Goal: Transaction & Acquisition: Purchase product/service

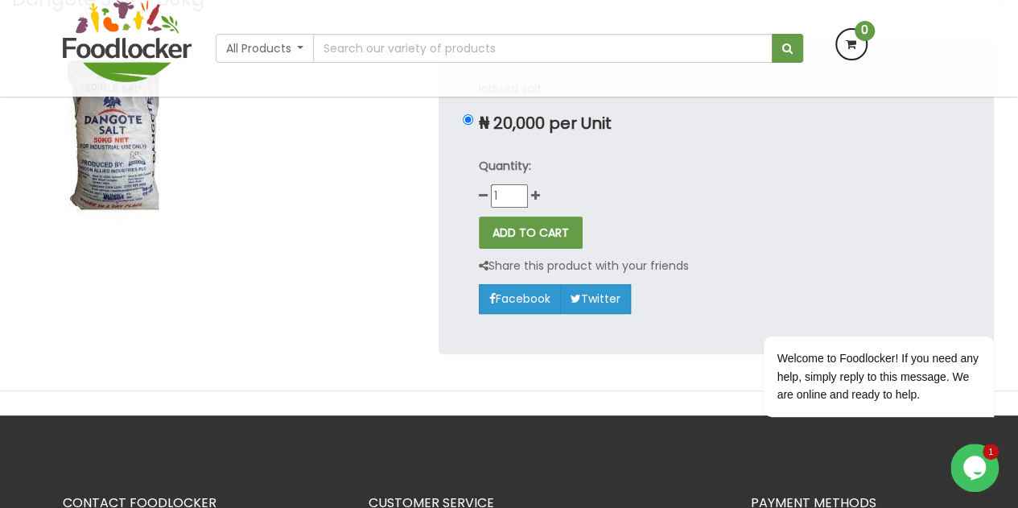
click at [402, 234] on div at bounding box center [219, 208] width 414 height 338
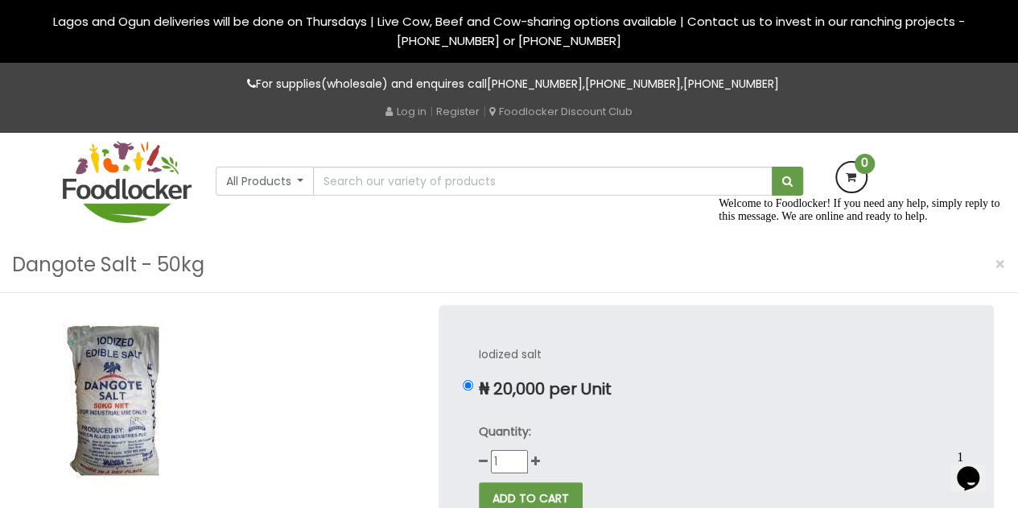
click at [971, 469] on icon "Chat widget" at bounding box center [968, 478] width 23 height 24
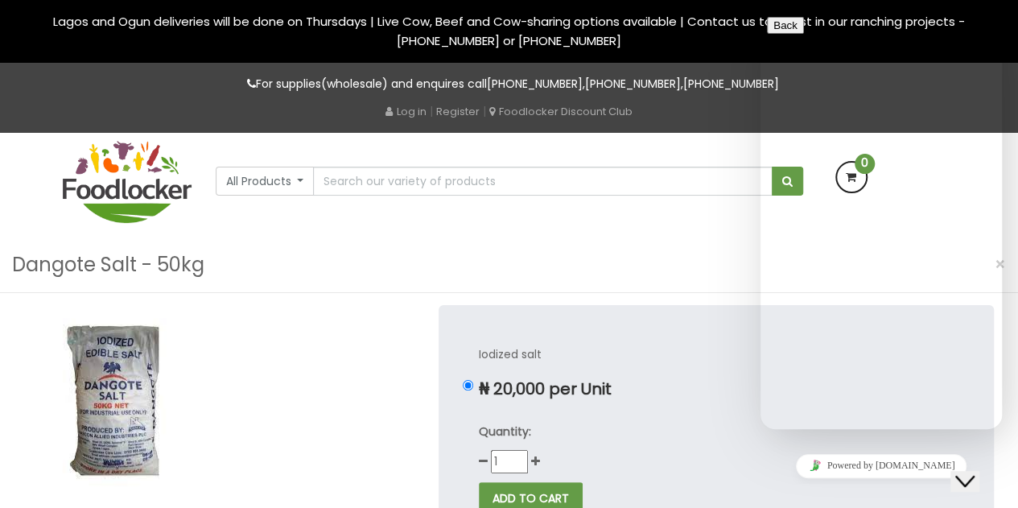
click at [715, 286] on div "Dangote Salt - 50kg ×" at bounding box center [509, 265] width 1018 height 56
